Goal: Transaction & Acquisition: Purchase product/service

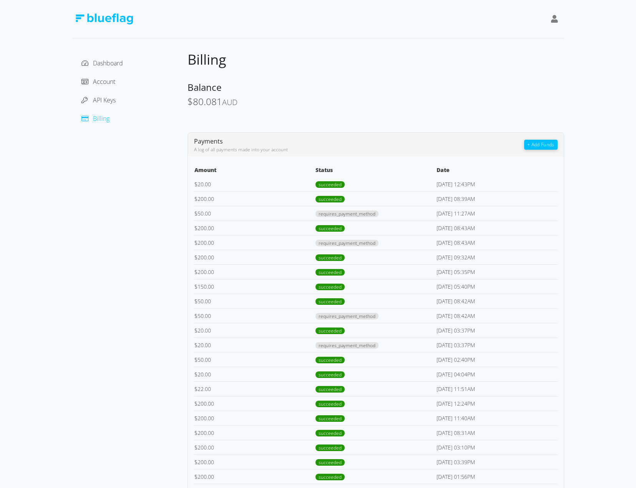
click at [591, 152] on div "Dashboard Account API Keys Billing Billing Balance $ 80.081 AUD Payments A log …" at bounding box center [318, 330] width 636 height 660
click at [547, 138] on div "Payments A log of all payments made into your account + Add Funds" at bounding box center [376, 144] width 364 height 17
click at [546, 141] on button "+ Add Funds" at bounding box center [541, 145] width 33 height 10
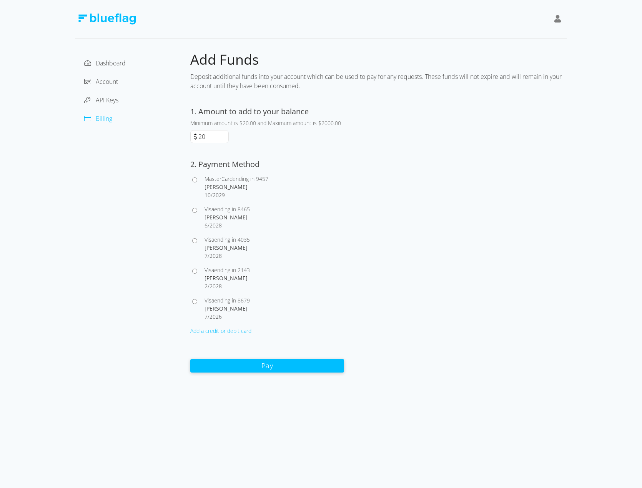
click at [214, 134] on input "20" at bounding box center [213, 136] width 32 height 12
type input "200"
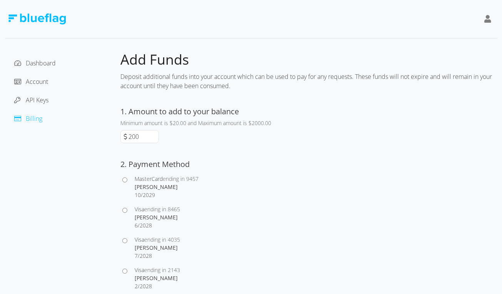
click at [195, 185] on div "[PERSON_NAME]" at bounding box center [205, 187] width 140 height 8
click at [127, 182] on input "MasterCard ending in 9457 [PERSON_NAME] 10 / 2029" at bounding box center [124, 179] width 5 height 5
radio input "true"
click at [162, 185] on div "[PERSON_NAME]" at bounding box center [205, 187] width 140 height 8
click at [127, 182] on input "MasterCard ending in 9457 [PERSON_NAME] 10 / 2029" at bounding box center [124, 179] width 5 height 5
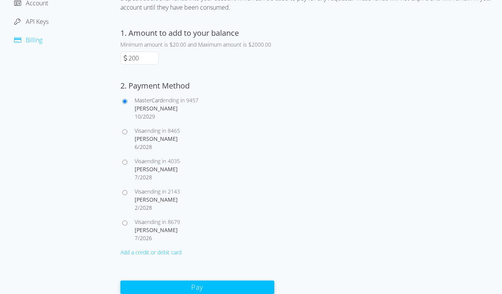
scroll to position [79, 0]
click at [167, 133] on span "ending in 8465" at bounding box center [162, 130] width 36 height 7
click at [127, 133] on input "Visa ending in 8465 [PERSON_NAME] 6 / 2028" at bounding box center [124, 131] width 5 height 5
radio input "true"
click at [203, 283] on button "Pay" at bounding box center [197, 286] width 154 height 13
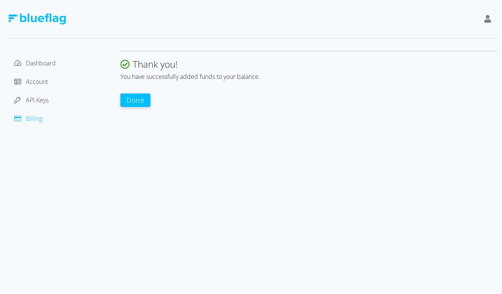
scroll to position [0, 0]
click at [144, 102] on button "Done" at bounding box center [138, 99] width 30 height 13
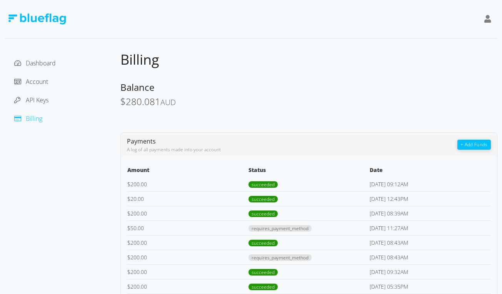
click at [418, 37] on div at bounding box center [251, 19] width 492 height 38
click at [305, 68] on div "Billing" at bounding box center [308, 60] width 377 height 18
